Goal: Find specific page/section: Find specific page/section

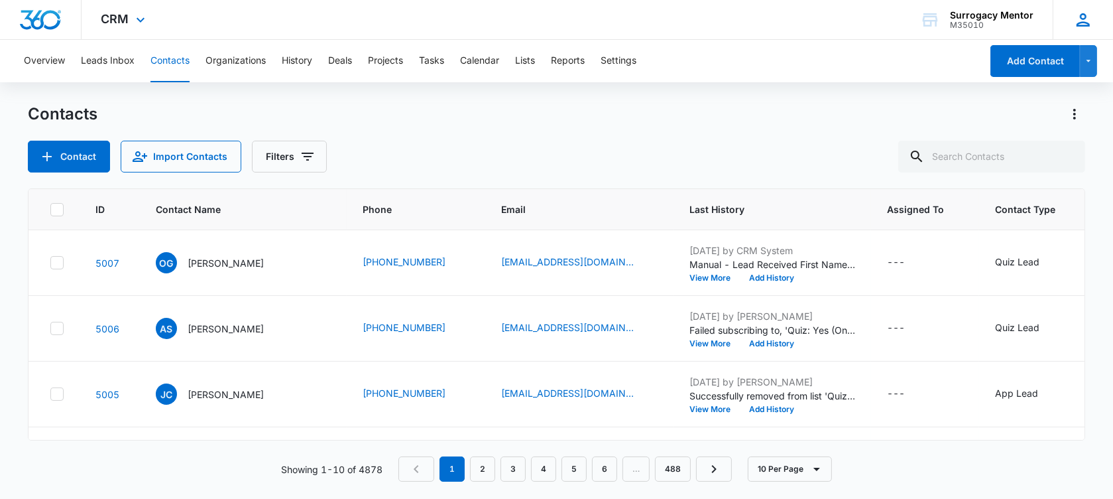
click at [1080, 18] on icon at bounding box center [1084, 20] width 20 height 20
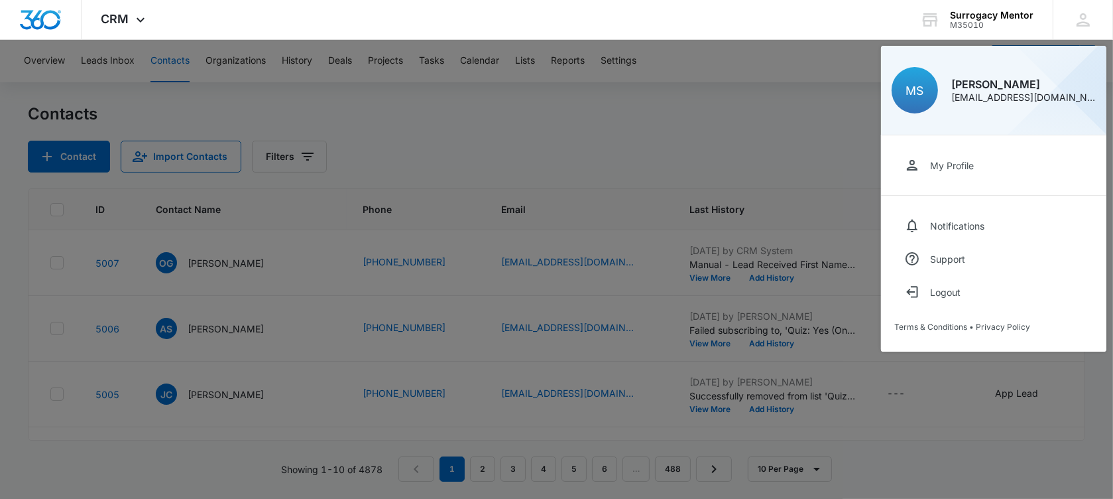
click at [709, 127] on div at bounding box center [556, 249] width 1113 height 499
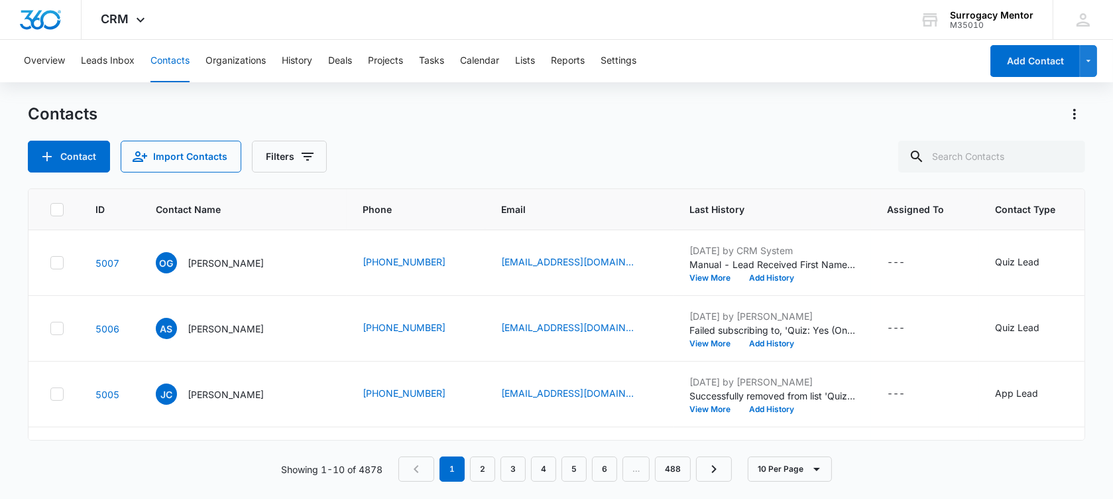
click at [465, 105] on div "Contacts" at bounding box center [557, 113] width 1058 height 21
click at [129, 16] on div "CRM Apps Reputation Websites Forms CRM Email Social Shop Payments POS Content A…" at bounding box center [125, 19] width 87 height 39
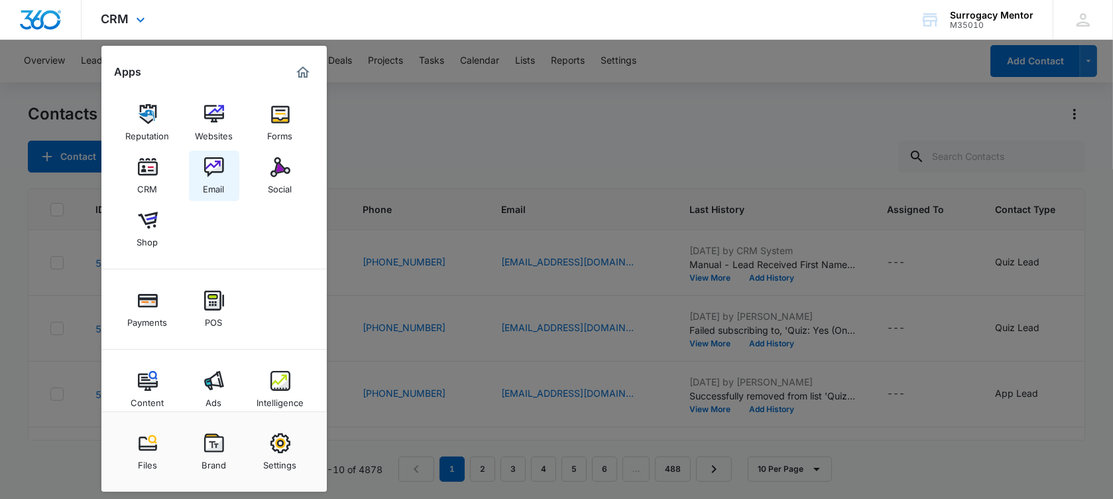
click at [216, 167] on img at bounding box center [214, 167] width 20 height 20
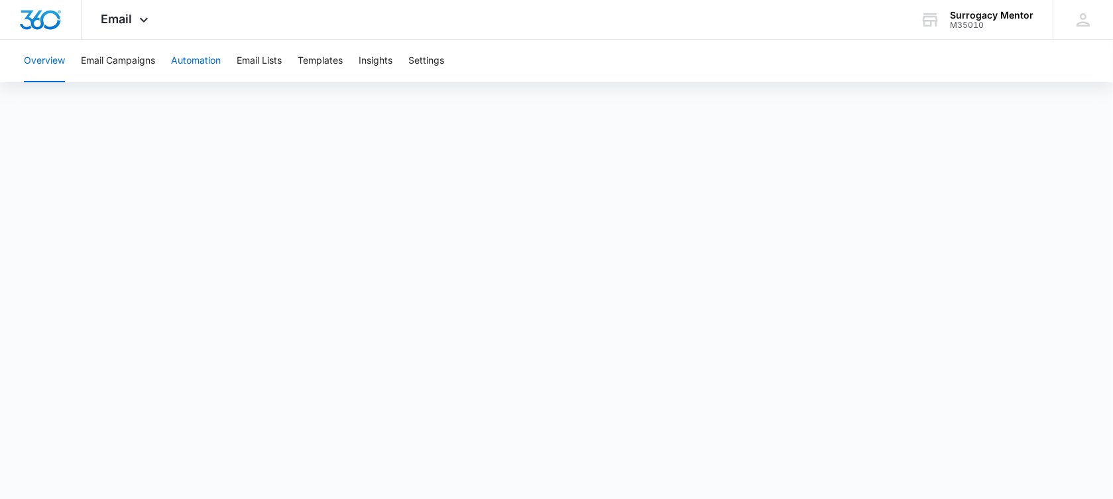
click at [202, 55] on button "Automation" at bounding box center [196, 61] width 50 height 42
click at [315, 66] on button "Templates" at bounding box center [320, 61] width 45 height 42
click at [175, 57] on button "Automation" at bounding box center [196, 61] width 50 height 42
